Goal: Obtain resource: Download file/media

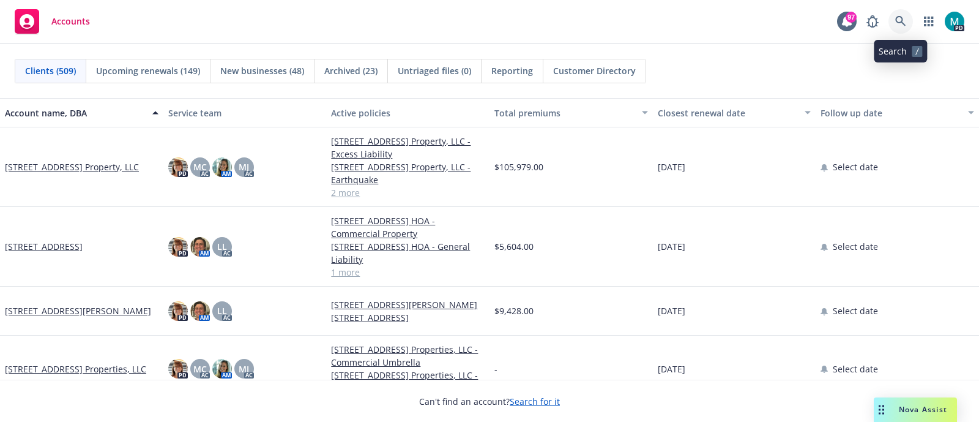
click at [901, 13] on link at bounding box center [901, 21] width 24 height 24
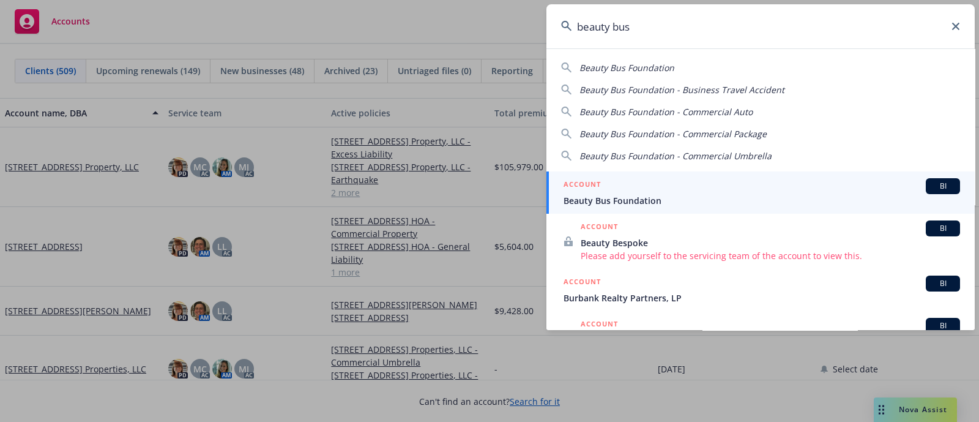
type input "beauty bus"
click at [634, 195] on span "Beauty Bus Foundation" at bounding box center [762, 200] width 397 height 13
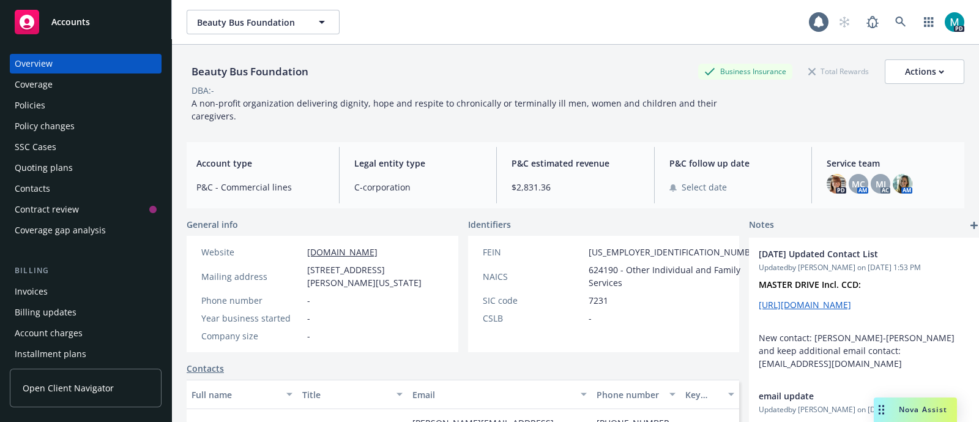
click at [35, 108] on div "Policies" at bounding box center [30, 105] width 31 height 20
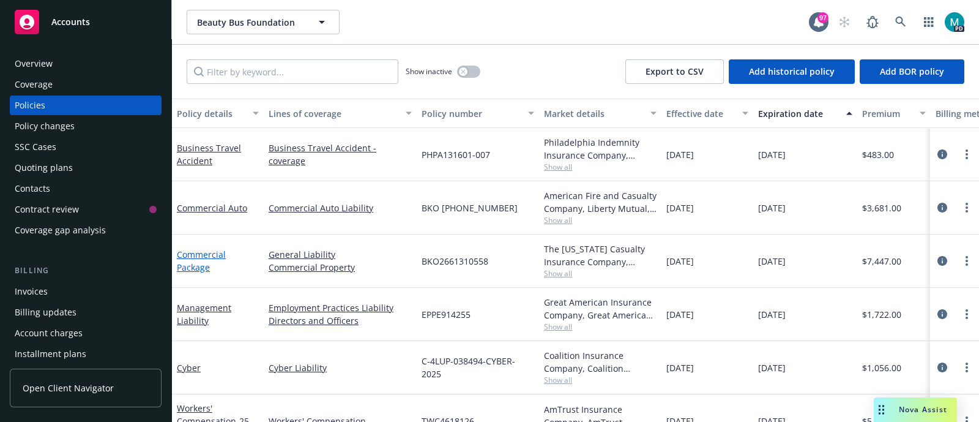
click at [202, 254] on link "Commercial Package" at bounding box center [201, 260] width 49 height 24
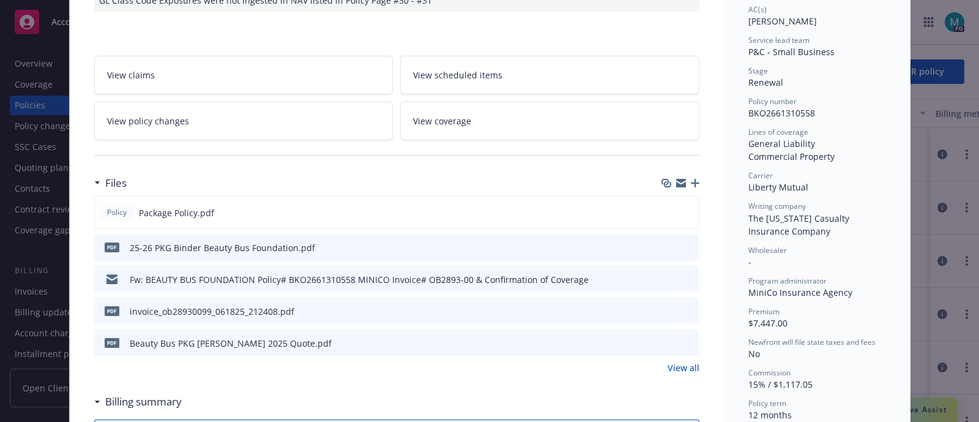
scroll to position [229, 0]
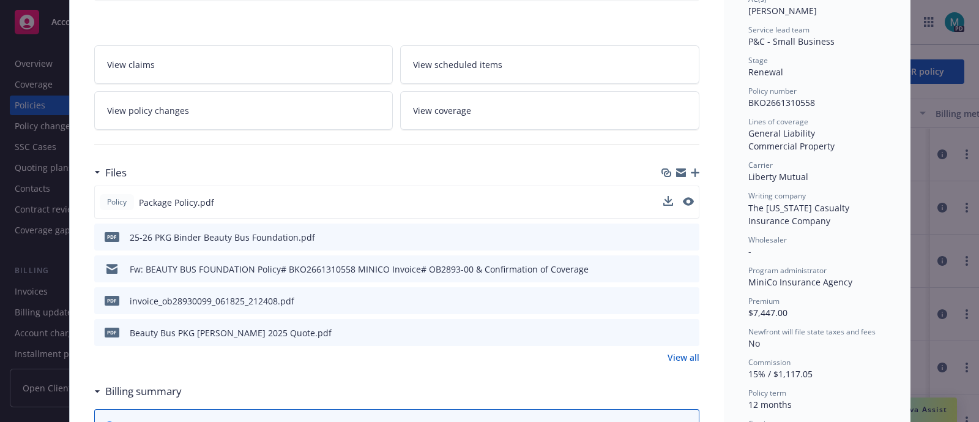
click at [663, 204] on button at bounding box center [668, 202] width 10 height 13
click at [662, 196] on icon "download file" at bounding box center [667, 201] width 10 height 10
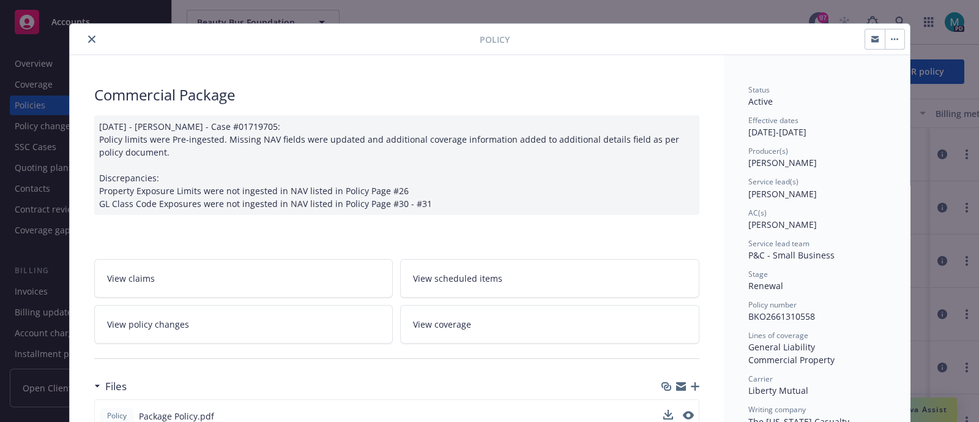
scroll to position [0, 0]
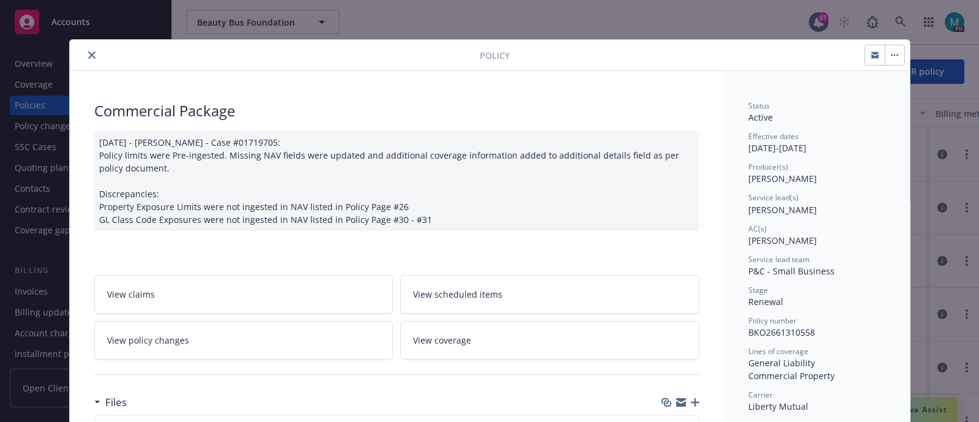
click at [84, 53] on button "close" at bounding box center [91, 55] width 15 height 15
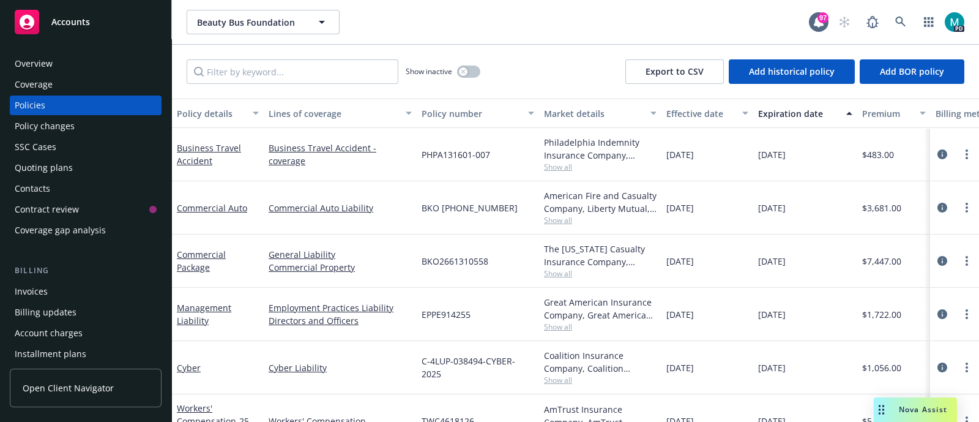
click at [71, 67] on div "Overview" at bounding box center [86, 64] width 142 height 20
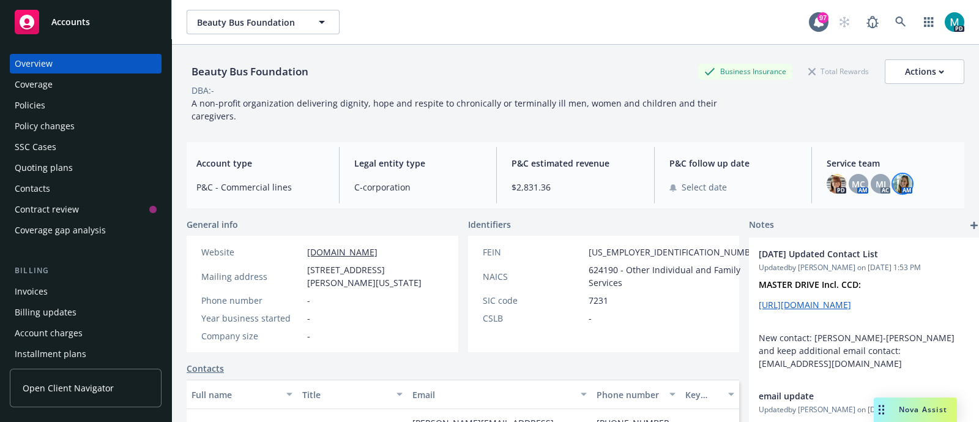
click at [897, 182] on img at bounding box center [903, 184] width 20 height 20
click at [895, 23] on icon at bounding box center [900, 22] width 10 height 10
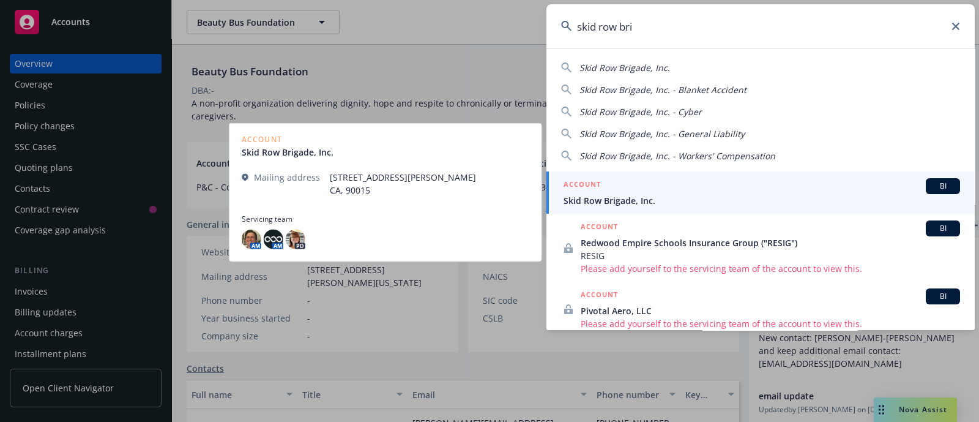
type input "skid row bri"
click at [622, 200] on span "Skid Row Brigade, Inc." at bounding box center [762, 200] width 397 height 13
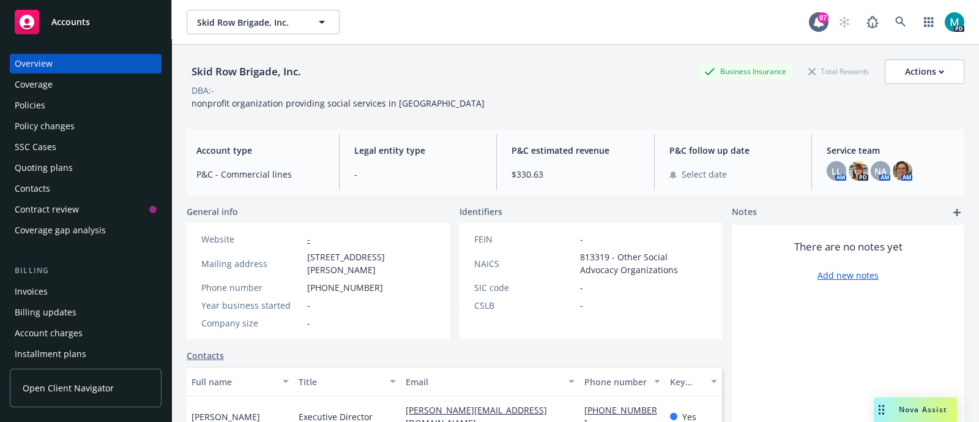
click at [35, 107] on div "Policies" at bounding box center [30, 105] width 31 height 20
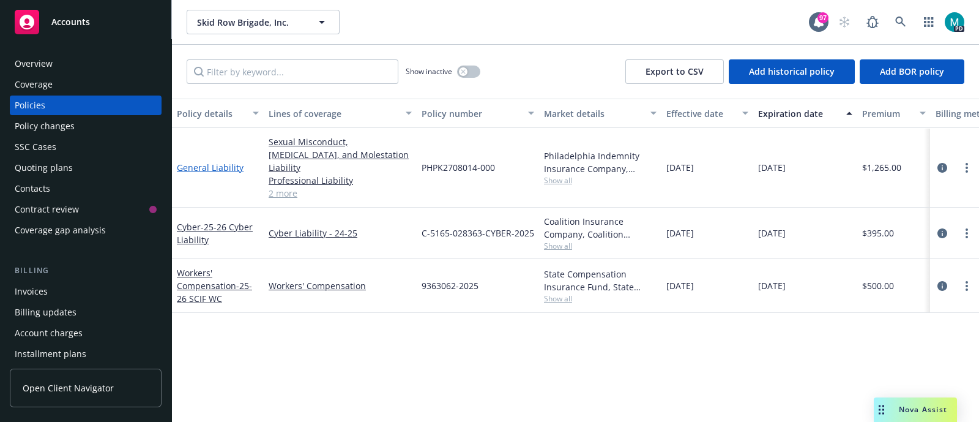
click at [211, 162] on link "General Liability" at bounding box center [210, 168] width 67 height 12
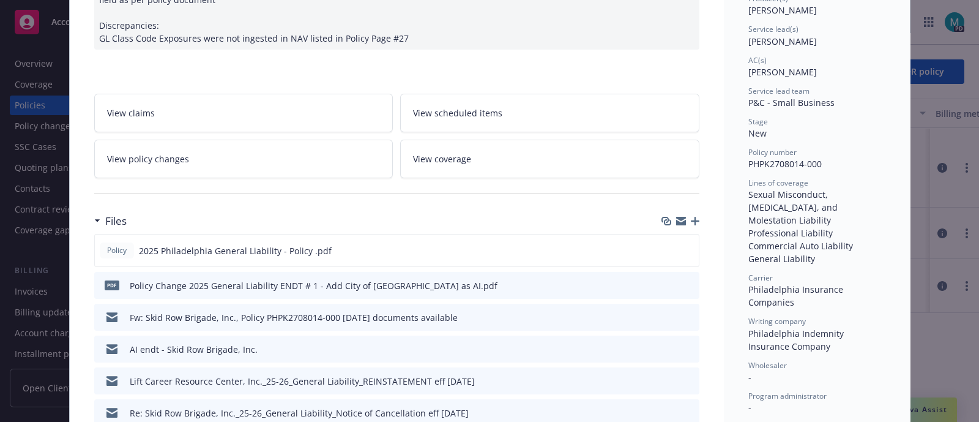
scroll to position [229, 0]
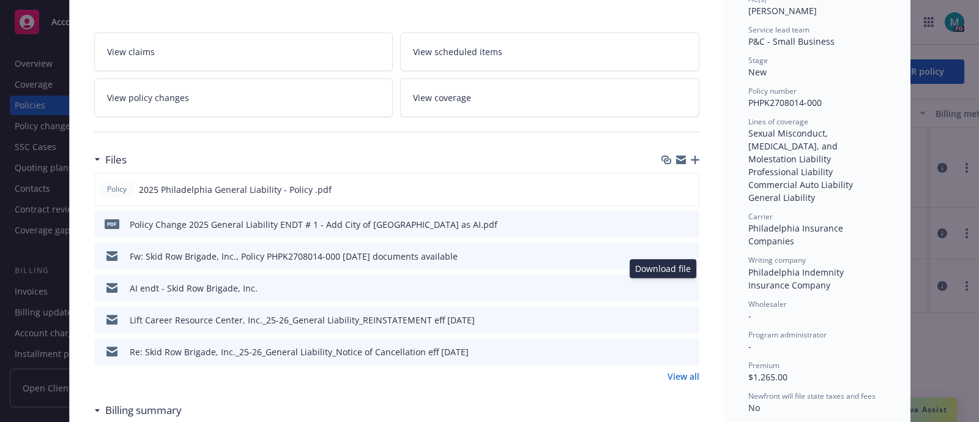
click at [663, 283] on icon "download file" at bounding box center [668, 287] width 10 height 10
click at [663, 224] on icon "download file" at bounding box center [668, 223] width 10 height 10
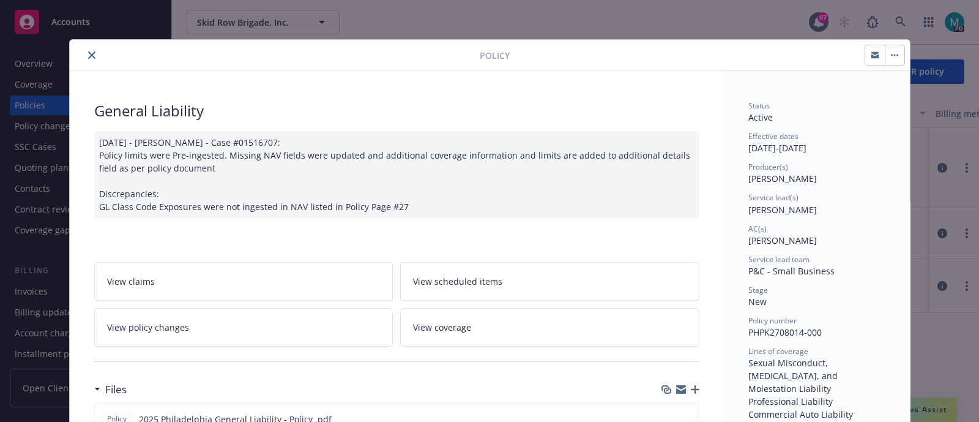
click at [85, 49] on button "close" at bounding box center [91, 55] width 15 height 15
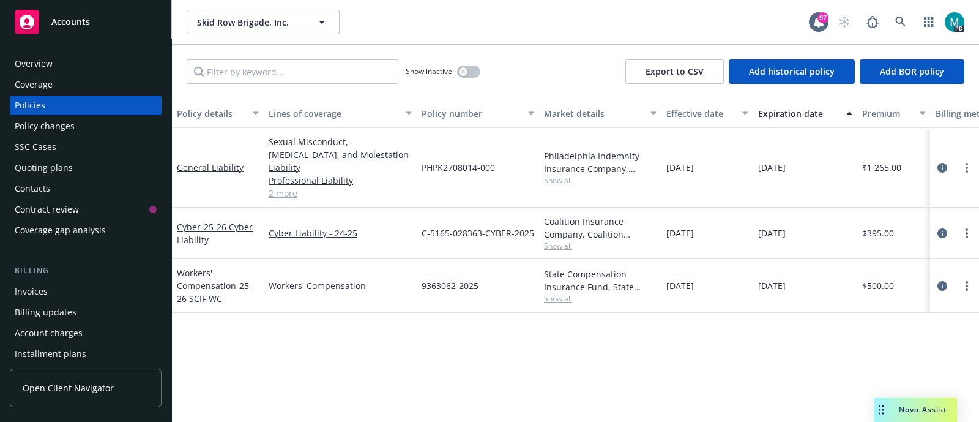
click at [73, 21] on span "Accounts" at bounding box center [70, 22] width 39 height 10
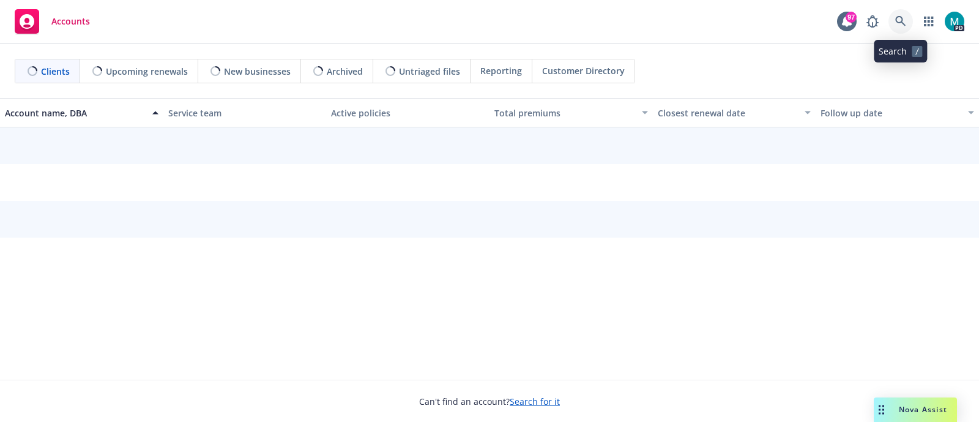
click at [904, 22] on icon at bounding box center [900, 21] width 11 height 11
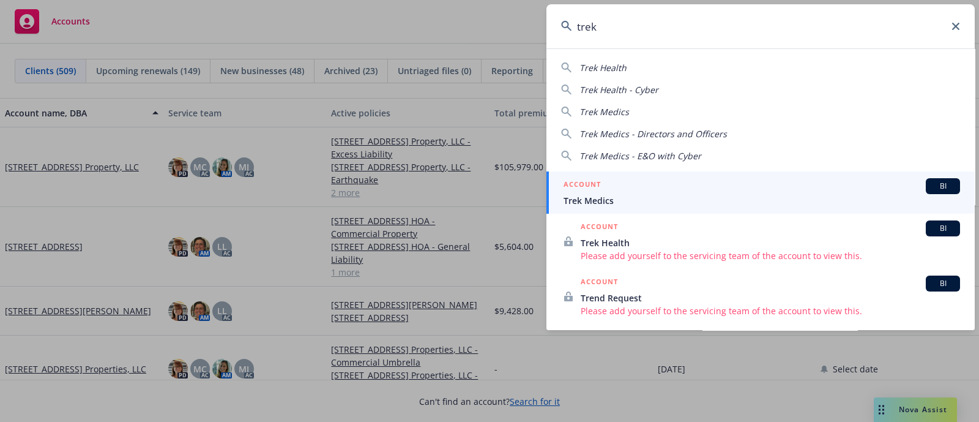
type input "trek"
click at [595, 201] on span "Trek Medics" at bounding box center [762, 200] width 397 height 13
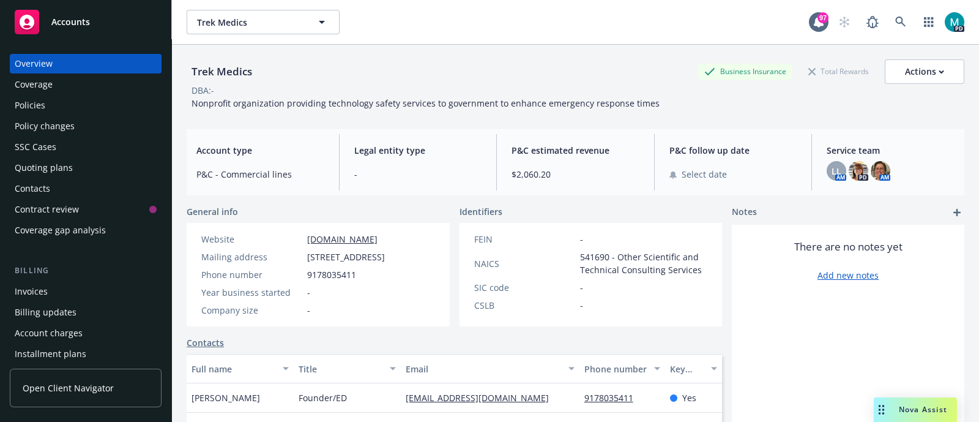
click at [23, 101] on div "Policies" at bounding box center [30, 105] width 31 height 20
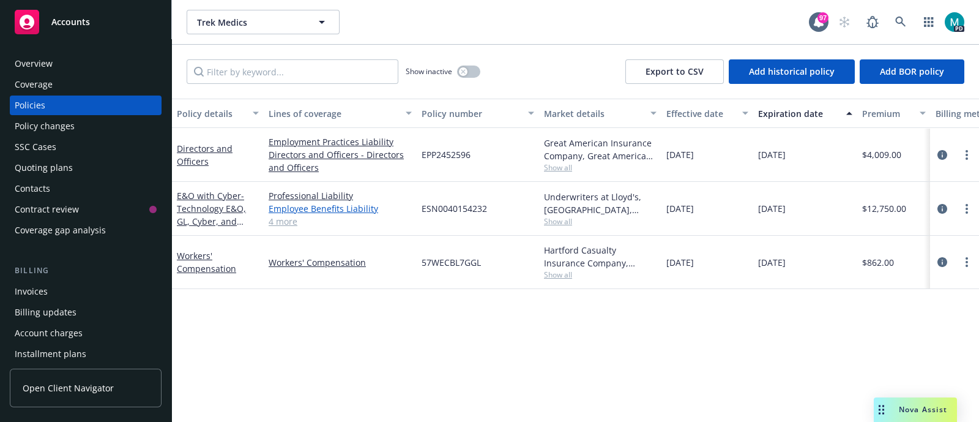
click at [283, 208] on link "Employee Benefits Liability" at bounding box center [340, 208] width 143 height 13
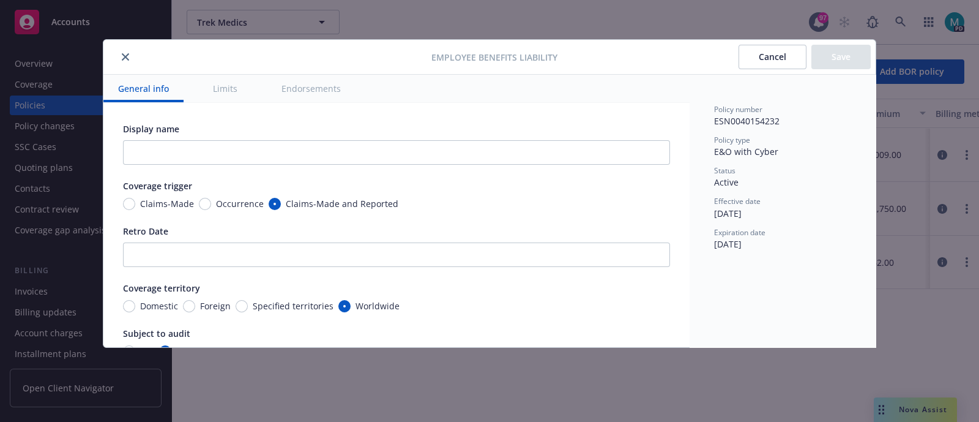
click at [125, 56] on icon "close" at bounding box center [125, 56] width 7 height 7
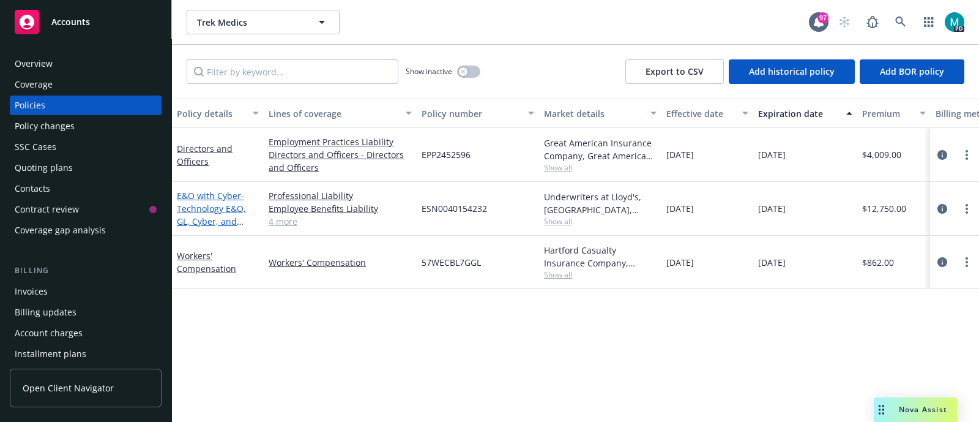
click at [220, 200] on link "E&O with Cyber - Technology E&O, GL, Cyber, and Polllution" at bounding box center [211, 215] width 69 height 50
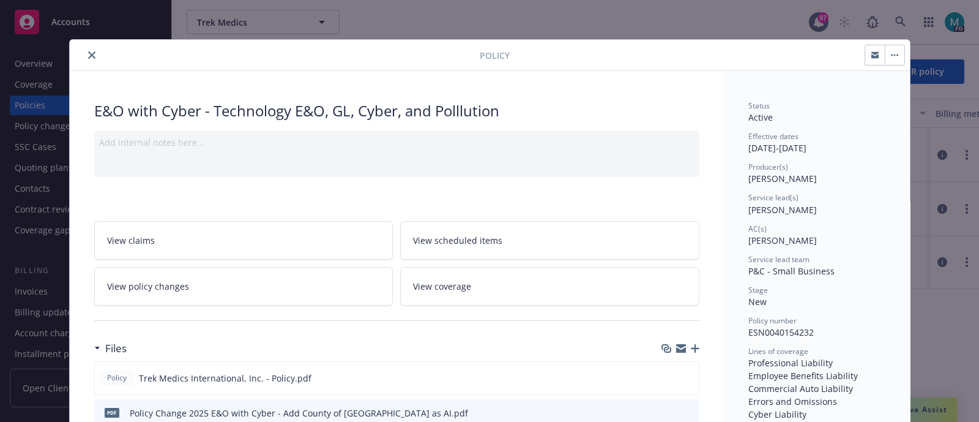
click at [89, 54] on button "close" at bounding box center [91, 55] width 15 height 15
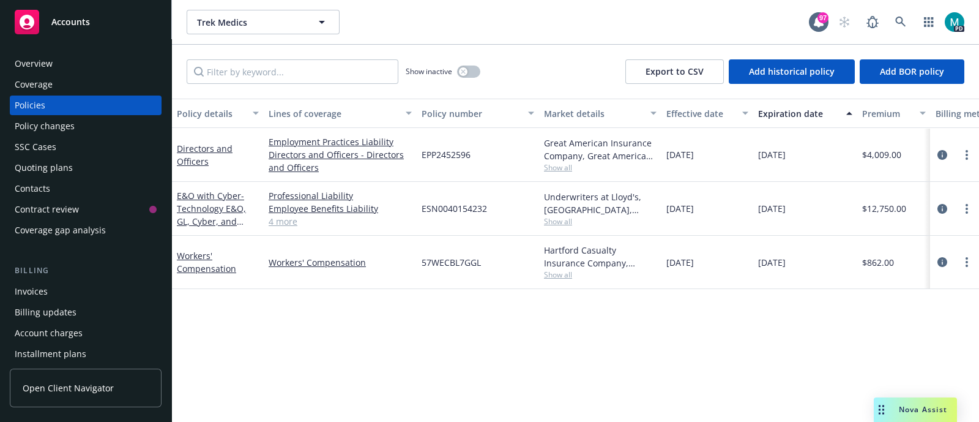
click at [60, 10] on div "Accounts" at bounding box center [86, 22] width 142 height 24
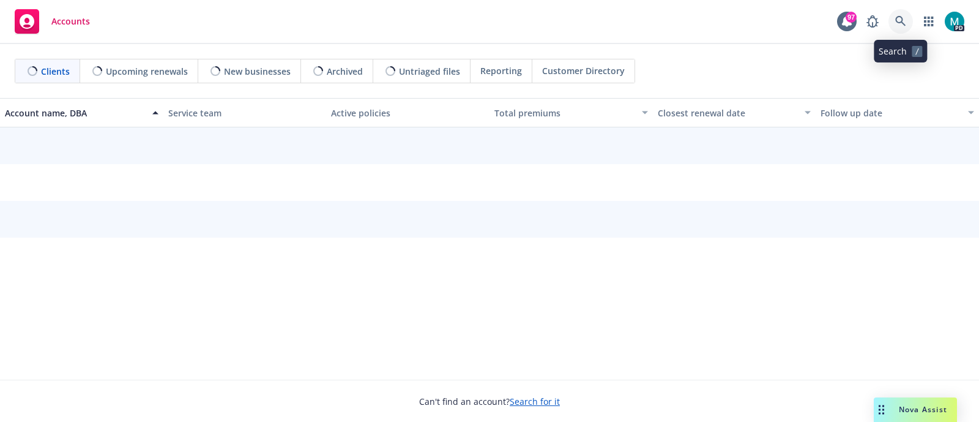
click at [900, 20] on icon at bounding box center [900, 21] width 11 height 11
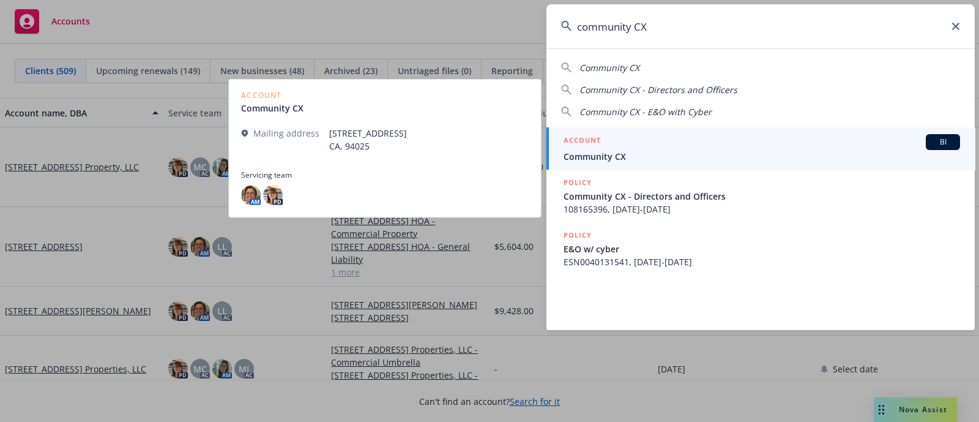
type input "community CX"
click at [613, 154] on span "Community CX" at bounding box center [762, 156] width 397 height 13
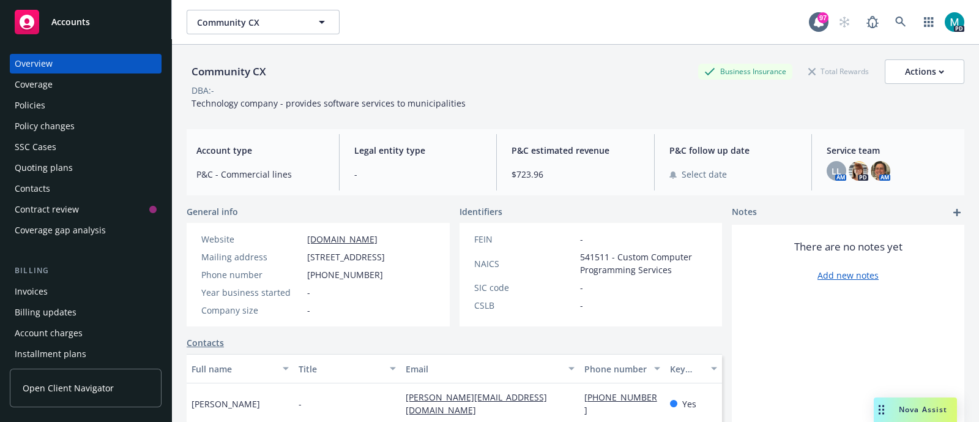
click at [50, 106] on div "Policies" at bounding box center [86, 105] width 142 height 20
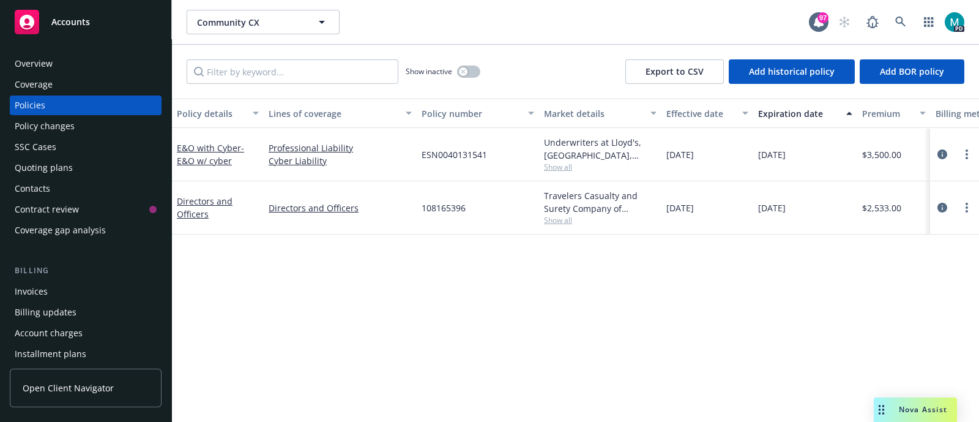
click at [84, 20] on span "Accounts" at bounding box center [70, 22] width 39 height 10
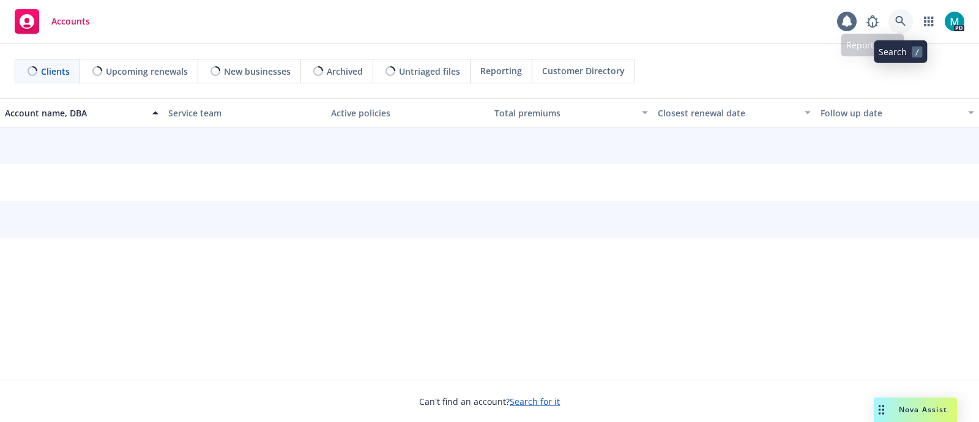
click at [904, 20] on icon at bounding box center [900, 21] width 11 height 11
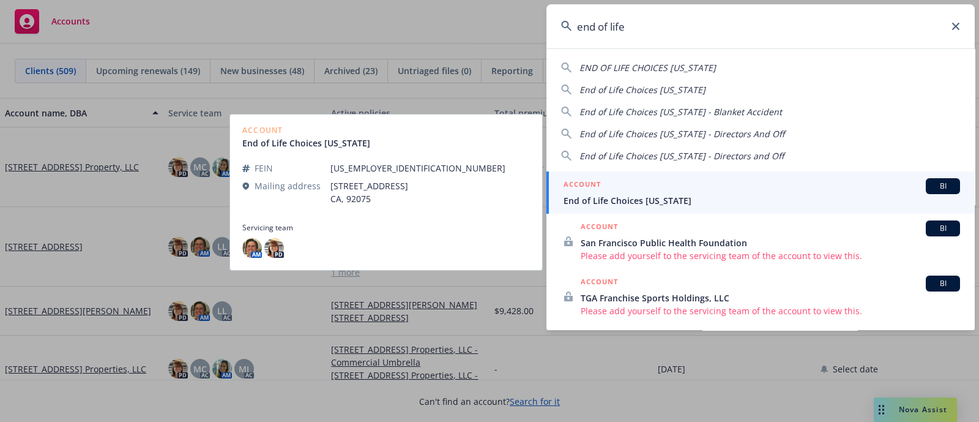
type input "end of life"
click at [657, 196] on span "End of Life Choices [US_STATE]" at bounding box center [762, 200] width 397 height 13
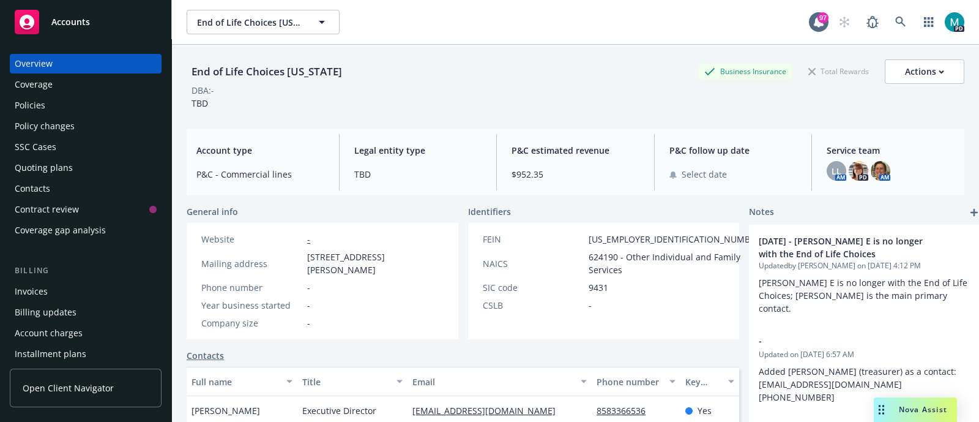
click at [31, 105] on div "Policies" at bounding box center [30, 105] width 31 height 20
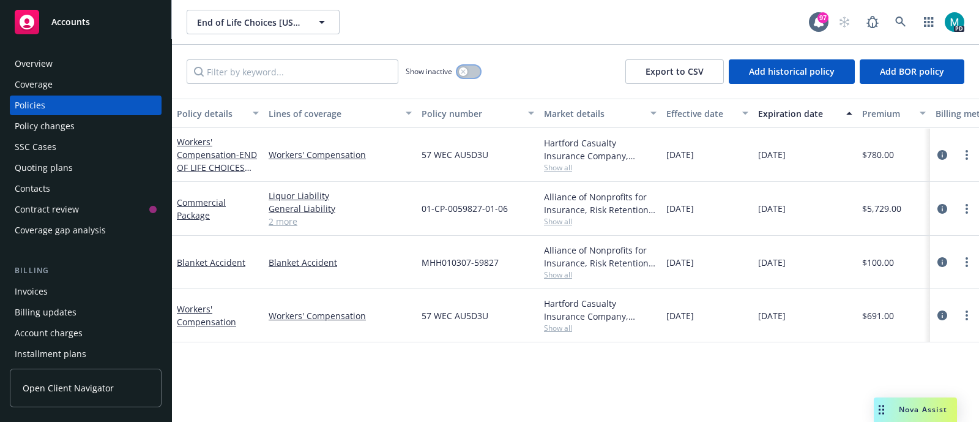
click at [467, 70] on div "button" at bounding box center [463, 71] width 9 height 9
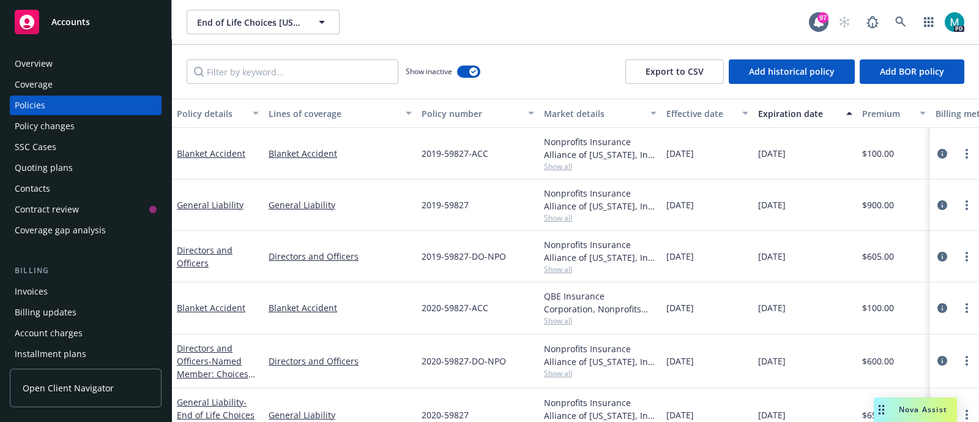
click at [836, 265] on div "[DATE]" at bounding box center [805, 256] width 104 height 51
click at [474, 70] on icon "button" at bounding box center [473, 72] width 5 height 4
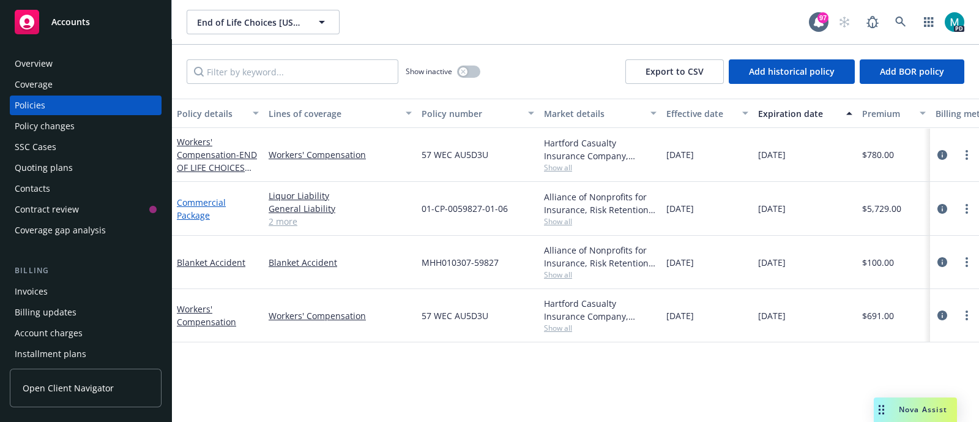
click at [202, 203] on link "Commercial Package" at bounding box center [201, 208] width 49 height 24
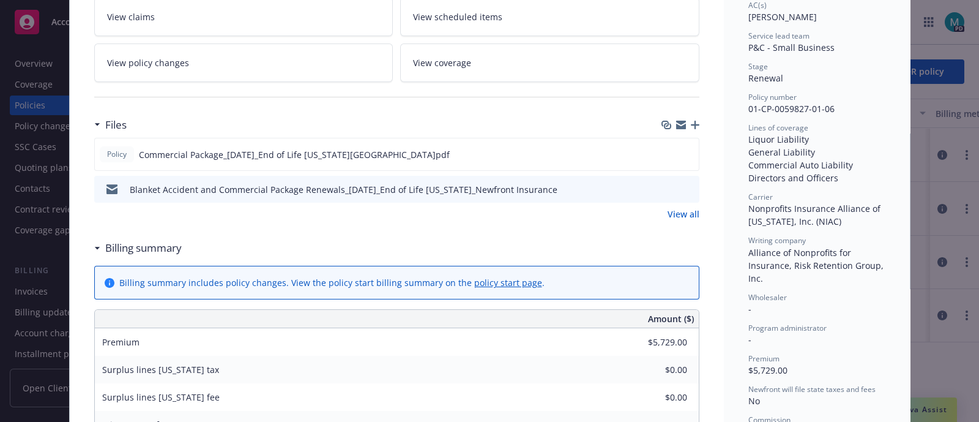
scroll to position [229, 0]
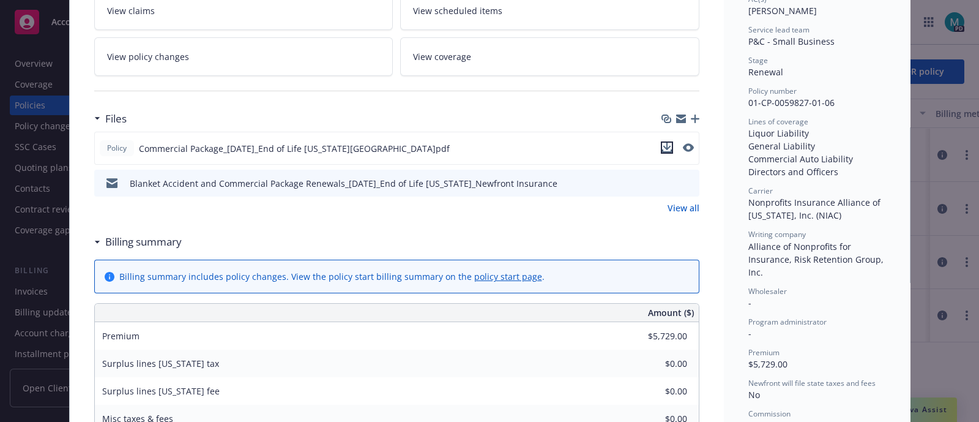
click at [662, 147] on icon "download file" at bounding box center [667, 148] width 10 height 10
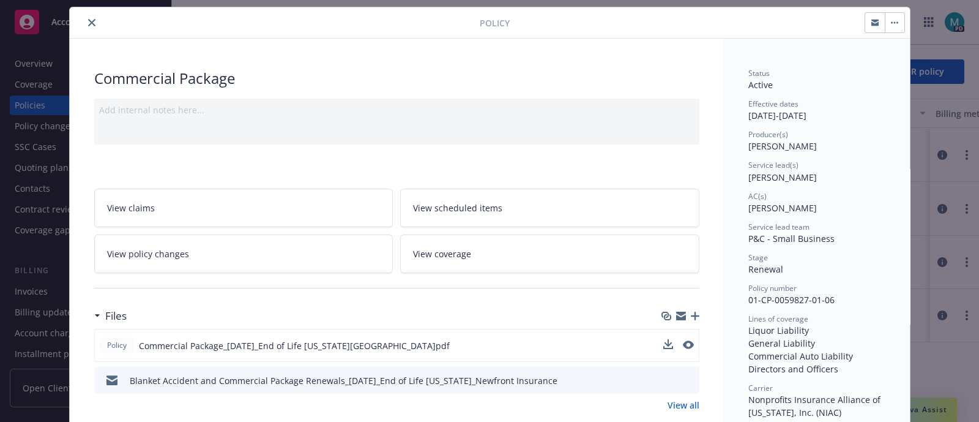
scroll to position [0, 0]
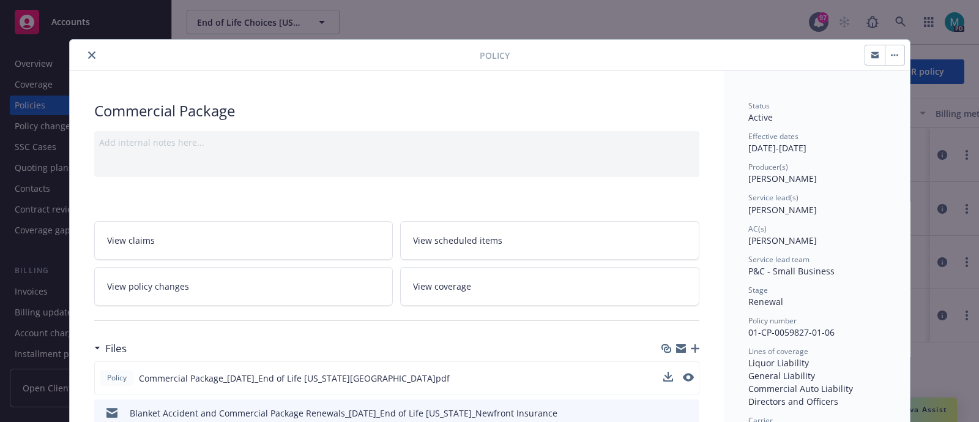
click at [88, 56] on icon "close" at bounding box center [91, 54] width 7 height 7
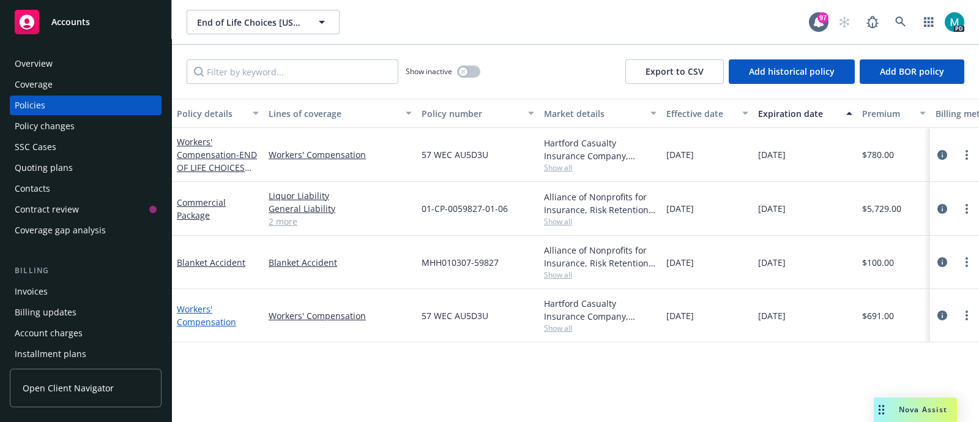
click at [195, 313] on link "Workers' Compensation" at bounding box center [206, 315] width 59 height 24
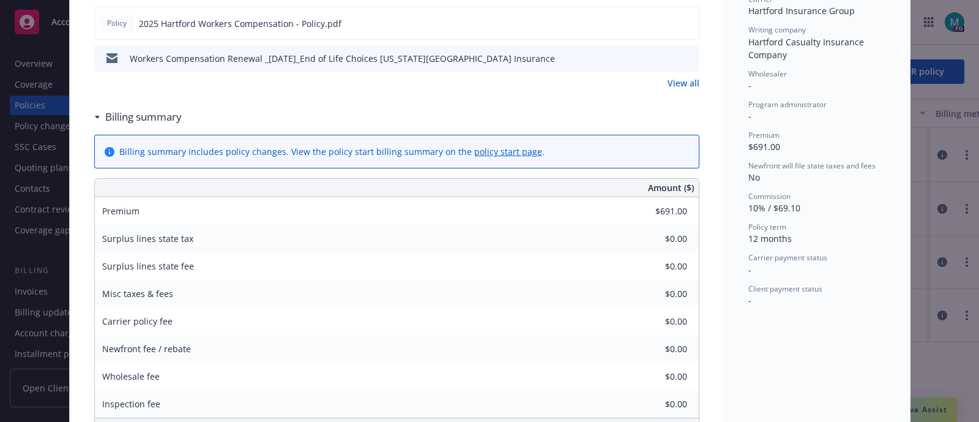
scroll to position [229, 0]
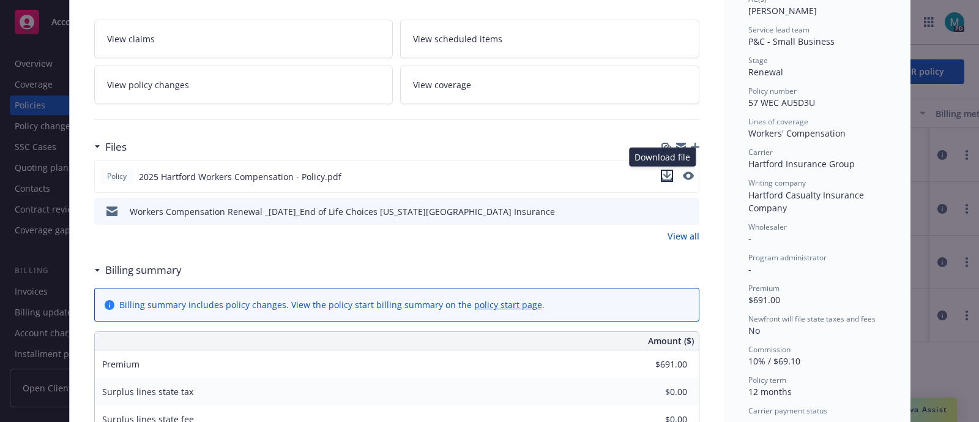
click at [664, 176] on icon "download file" at bounding box center [667, 176] width 10 height 10
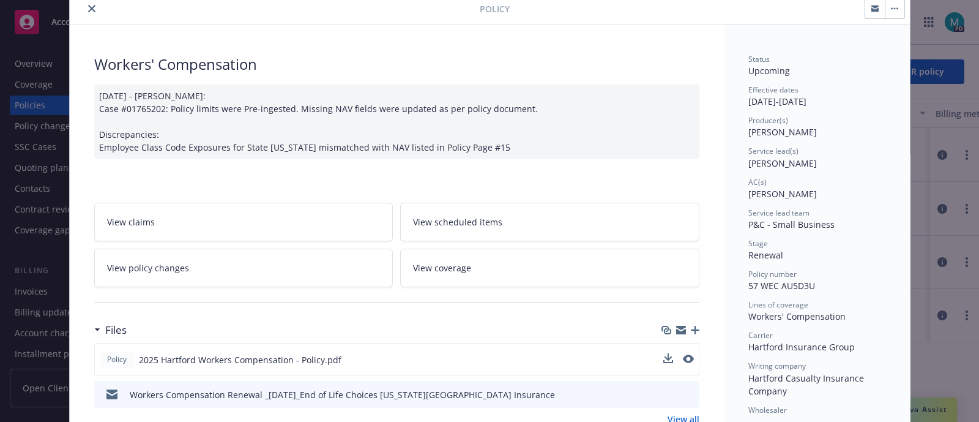
scroll to position [0, 0]
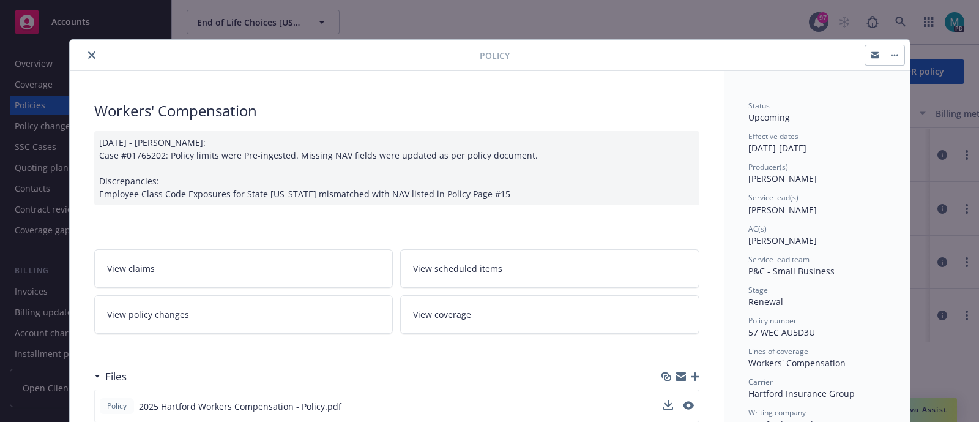
click at [88, 53] on icon "close" at bounding box center [91, 54] width 7 height 7
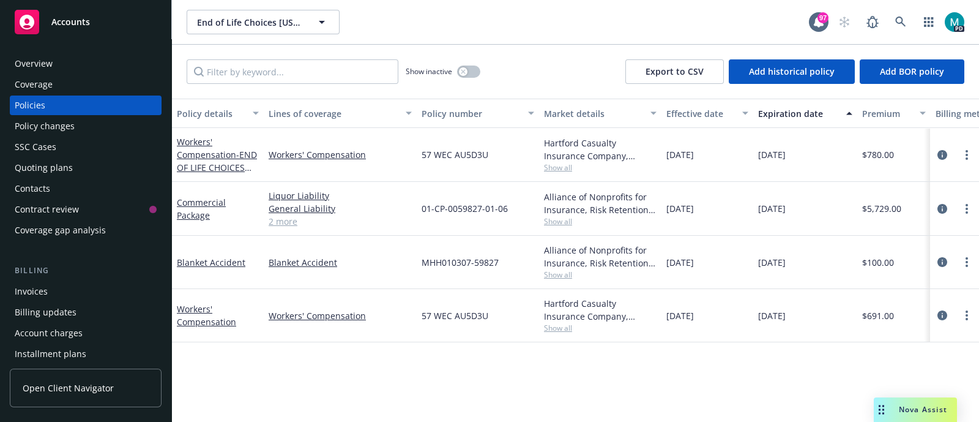
click at [83, 21] on span "Accounts" at bounding box center [70, 22] width 39 height 10
